Goal: Task Accomplishment & Management: Use online tool/utility

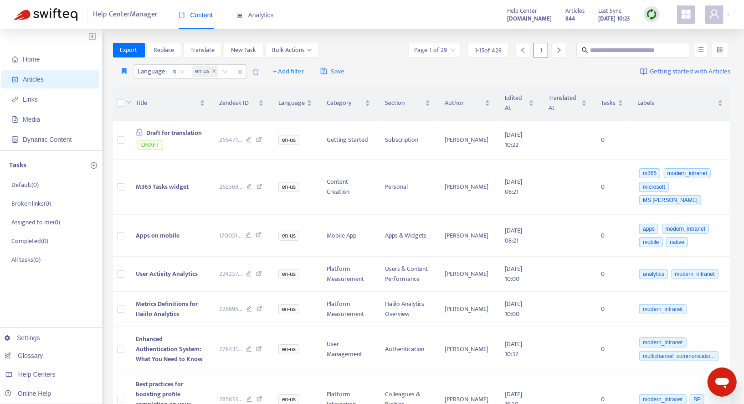
click at [655, 13] on img at bounding box center [651, 14] width 11 height 11
click at [651, 35] on link "Quick Sync" at bounding box center [670, 33] width 39 height 10
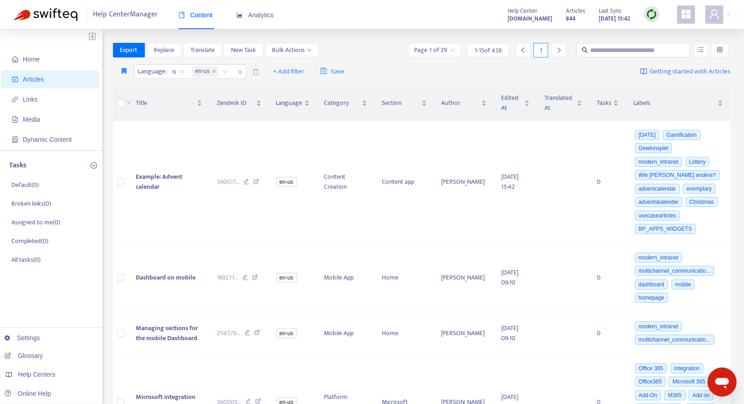
click at [651, 16] on img at bounding box center [651, 14] width 11 height 11
click at [661, 37] on link "Quick Sync" at bounding box center [670, 33] width 39 height 10
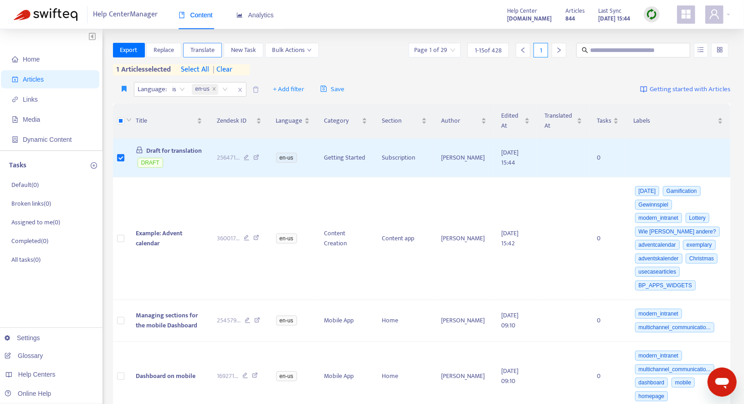
click at [201, 51] on span "Translate" at bounding box center [203, 50] width 24 height 10
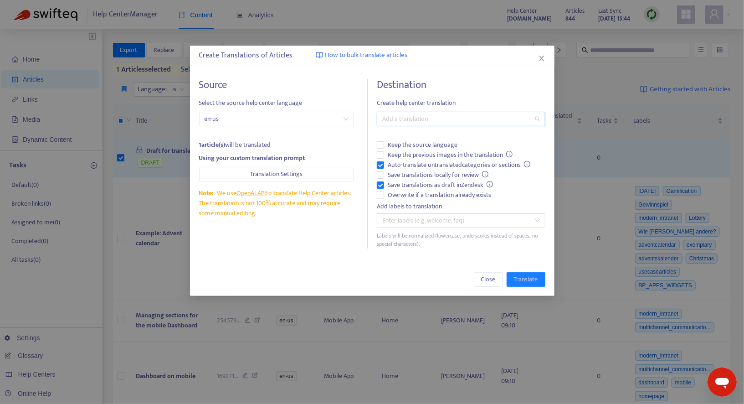
click at [404, 120] on div at bounding box center [456, 118] width 155 height 11
click at [405, 150] on div "German ( de )" at bounding box center [463, 151] width 159 height 10
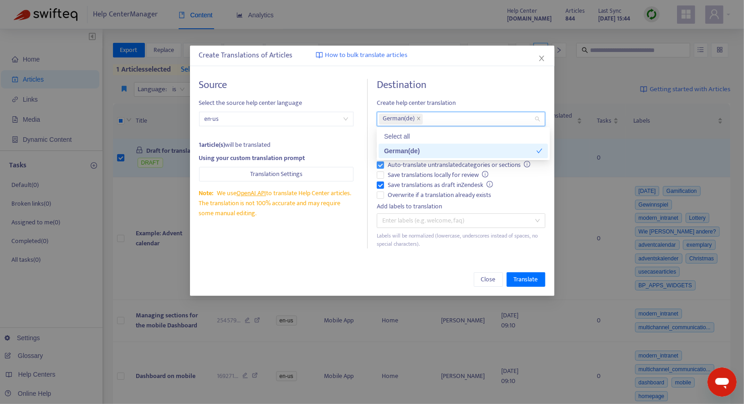
click at [394, 165] on span "Auto-translate untranslated categories or sections" at bounding box center [459, 165] width 150 height 10
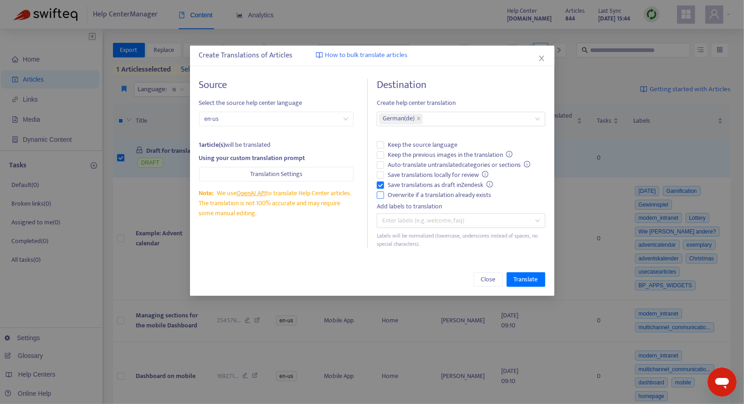
click at [395, 196] on span "Overwrite if a translation already exists" at bounding box center [439, 195] width 111 height 10
click at [532, 277] on span "Translate" at bounding box center [526, 279] width 24 height 10
